Goal: Task Accomplishment & Management: Manage account settings

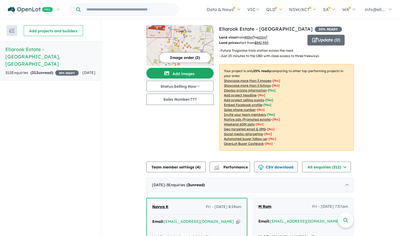
click at [38, 70] on span "312" at bounding box center [35, 72] width 6 height 5
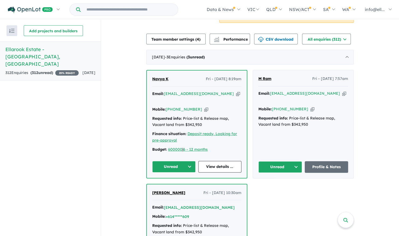
scroll to position [135, 0]
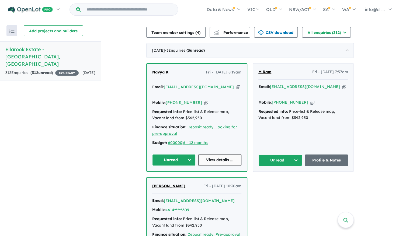
click at [216, 154] on link "View details ..." at bounding box center [219, 160] width 43 height 12
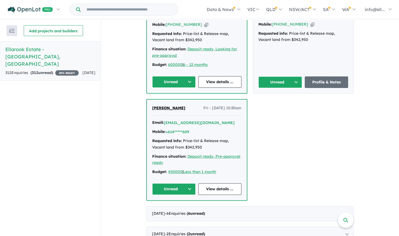
scroll to position [269, 0]
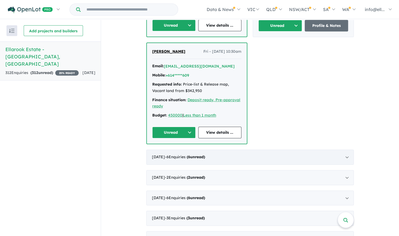
click at [345, 150] on div "[DATE] - 6 Enquir ies ( 6 unread)" at bounding box center [249, 157] width 207 height 15
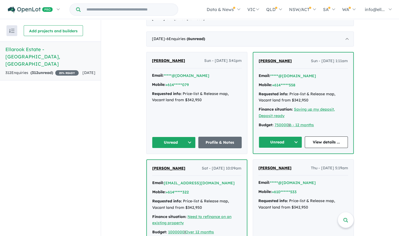
scroll to position [155, 0]
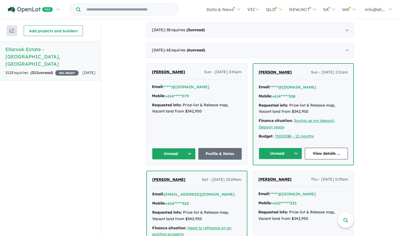
click at [187, 150] on button "Unread" at bounding box center [174, 154] width 44 height 12
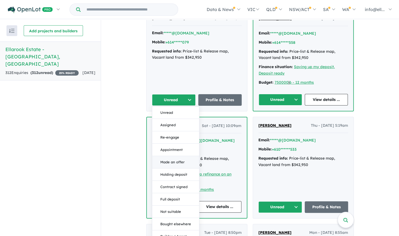
scroll to position [263, 0]
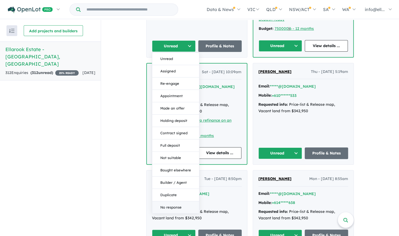
click at [166, 202] on button "No response" at bounding box center [175, 207] width 47 height 12
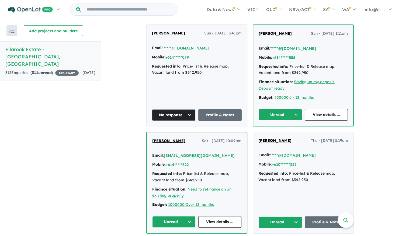
scroll to position [182, 0]
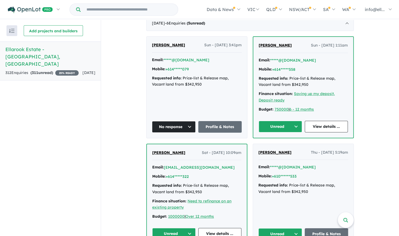
click at [293, 127] on button "Unread" at bounding box center [279, 127] width 43 height 12
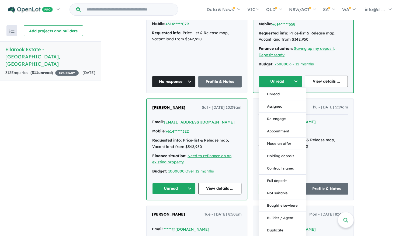
scroll to position [263, 0]
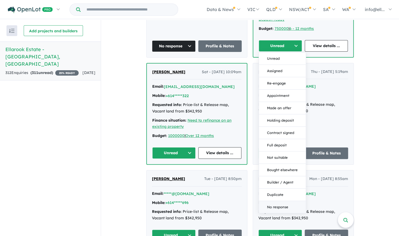
click at [274, 204] on button "No response" at bounding box center [282, 207] width 47 height 12
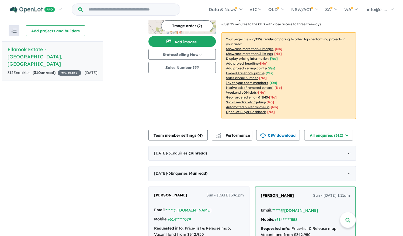
scroll to position [0, 0]
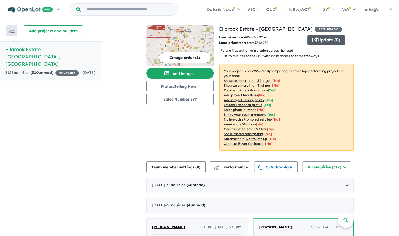
click at [331, 40] on button "Update ( 0 )" at bounding box center [325, 40] width 37 height 11
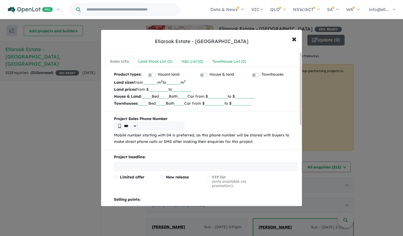
click at [157, 82] on input "***" at bounding box center [150, 81] width 14 height 5
type input "*"
type input "***"
click at [168, 89] on input "******" at bounding box center [159, 88] width 20 height 5
type input "*"
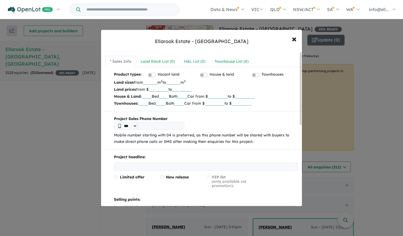
type input "******"
click at [204, 116] on b "Project Sales Phone Number" at bounding box center [206, 119] width 184 height 6
click at [159, 62] on div "Land Stock List ( 0 )" at bounding box center [158, 61] width 34 height 6
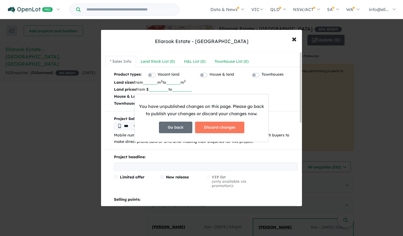
click at [184, 129] on button "Go back" at bounding box center [175, 128] width 33 height 12
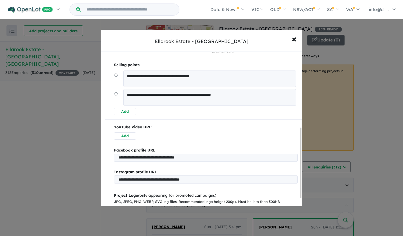
scroll to position [186, 0]
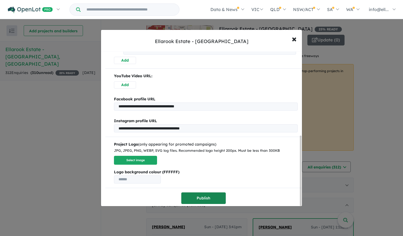
click at [205, 192] on button "Publish" at bounding box center [203, 198] width 44 height 12
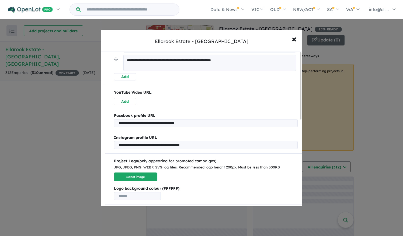
scroll to position [0, 0]
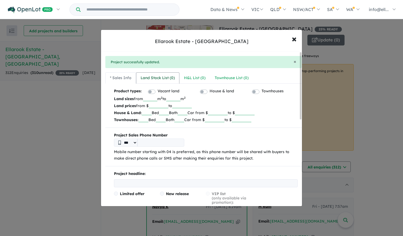
click at [163, 79] on div "Land Stock List ( 0 )" at bounding box center [158, 78] width 34 height 6
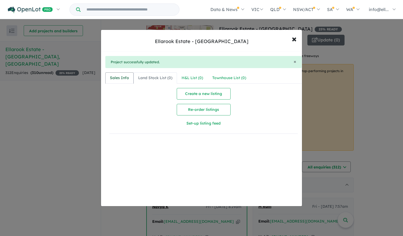
click at [124, 78] on div "Sales Info" at bounding box center [119, 78] width 19 height 6
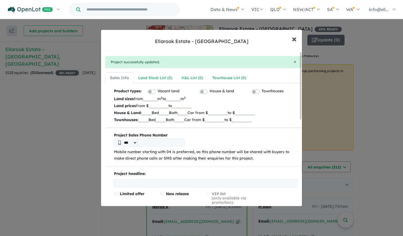
click at [294, 41] on span "×" at bounding box center [293, 39] width 5 height 12
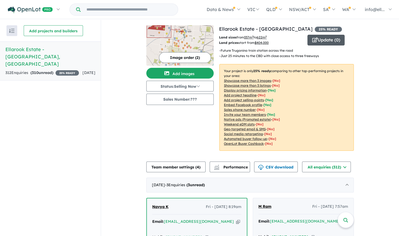
click at [322, 41] on button "Update ( 0 )" at bounding box center [325, 40] width 37 height 11
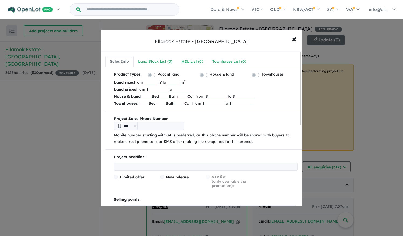
click at [180, 82] on input "***" at bounding box center [173, 81] width 14 height 5
type input "*"
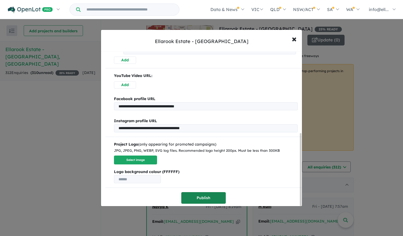
type input "***"
click at [204, 193] on button "Publish" at bounding box center [203, 198] width 44 height 12
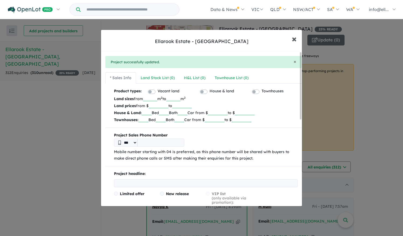
click at [294, 40] on span "×" at bounding box center [293, 39] width 5 height 12
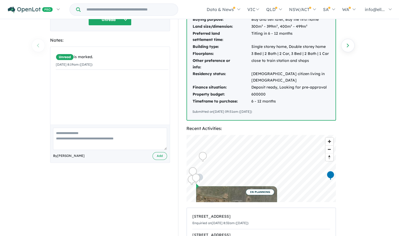
scroll to position [27, 0]
